Goal: Task Accomplishment & Management: Use online tool/utility

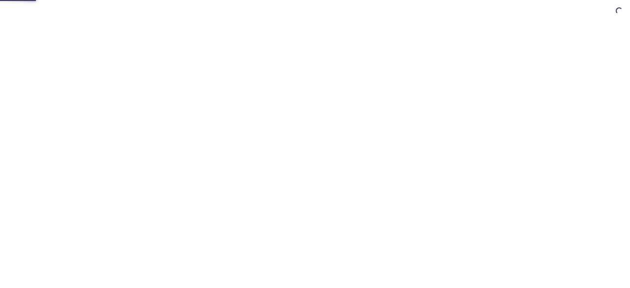
click at [289, 0] on html "Automate email tests | loved by developers & QA teams" at bounding box center [315, 0] width 630 height 0
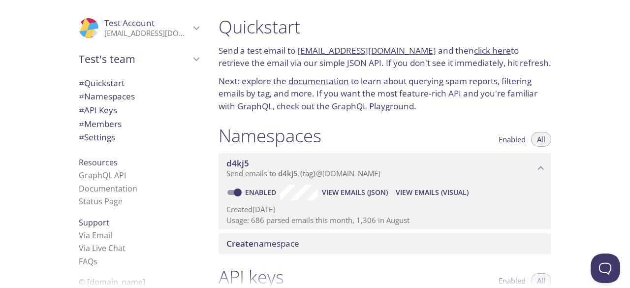
click at [474, 50] on link "click here" at bounding box center [492, 50] width 37 height 11
click at [478, 51] on link "click here" at bounding box center [492, 50] width 37 height 11
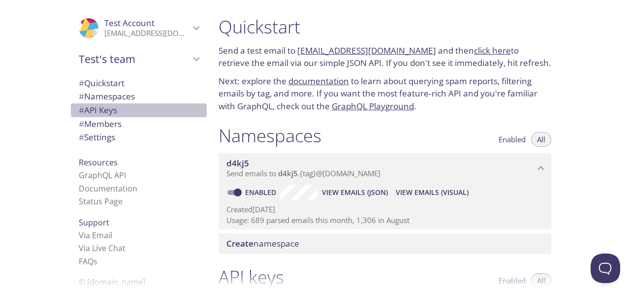
click at [96, 111] on span "# API Keys" at bounding box center [98, 109] width 38 height 11
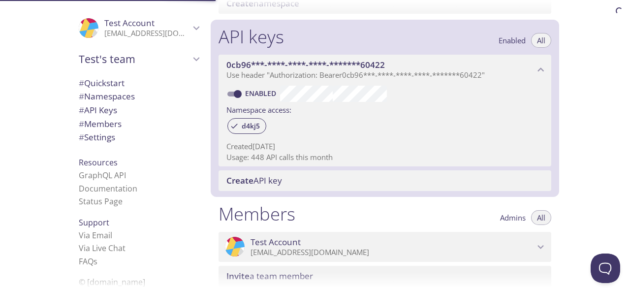
scroll to position [266, 0]
